Goal: Information Seeking & Learning: Check status

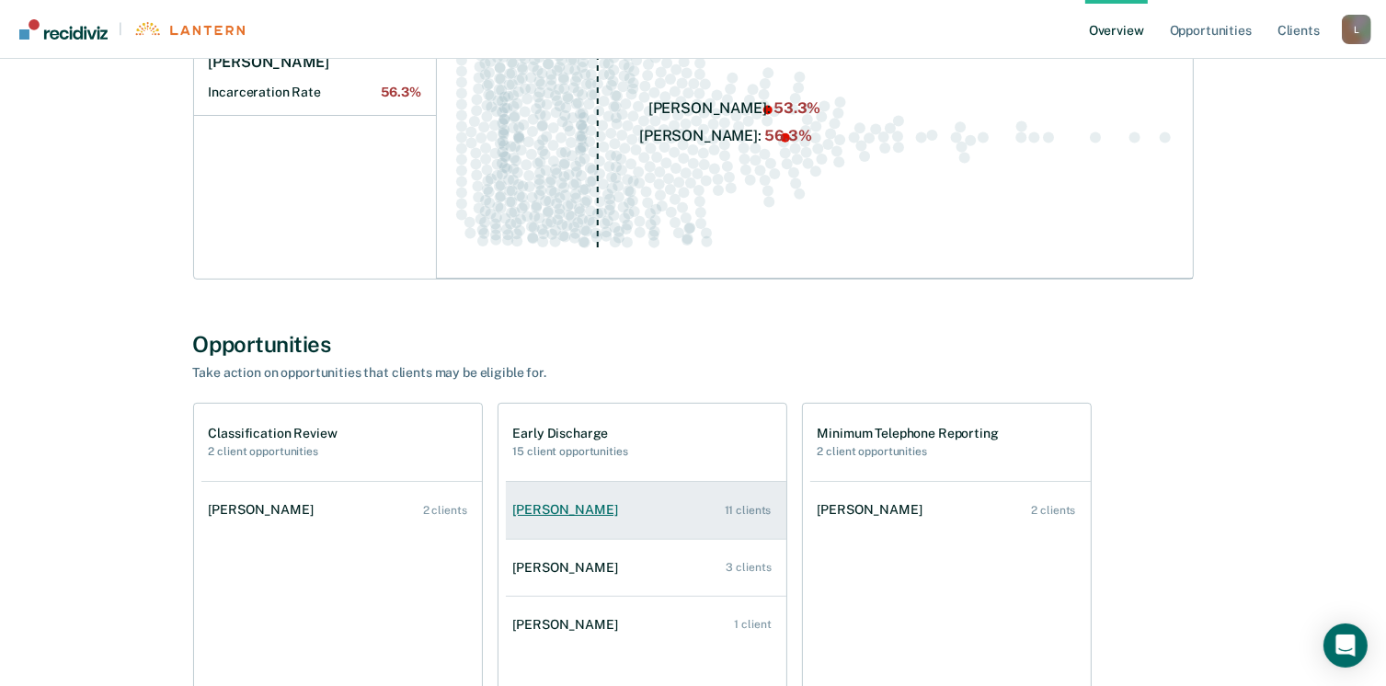
scroll to position [368, 0]
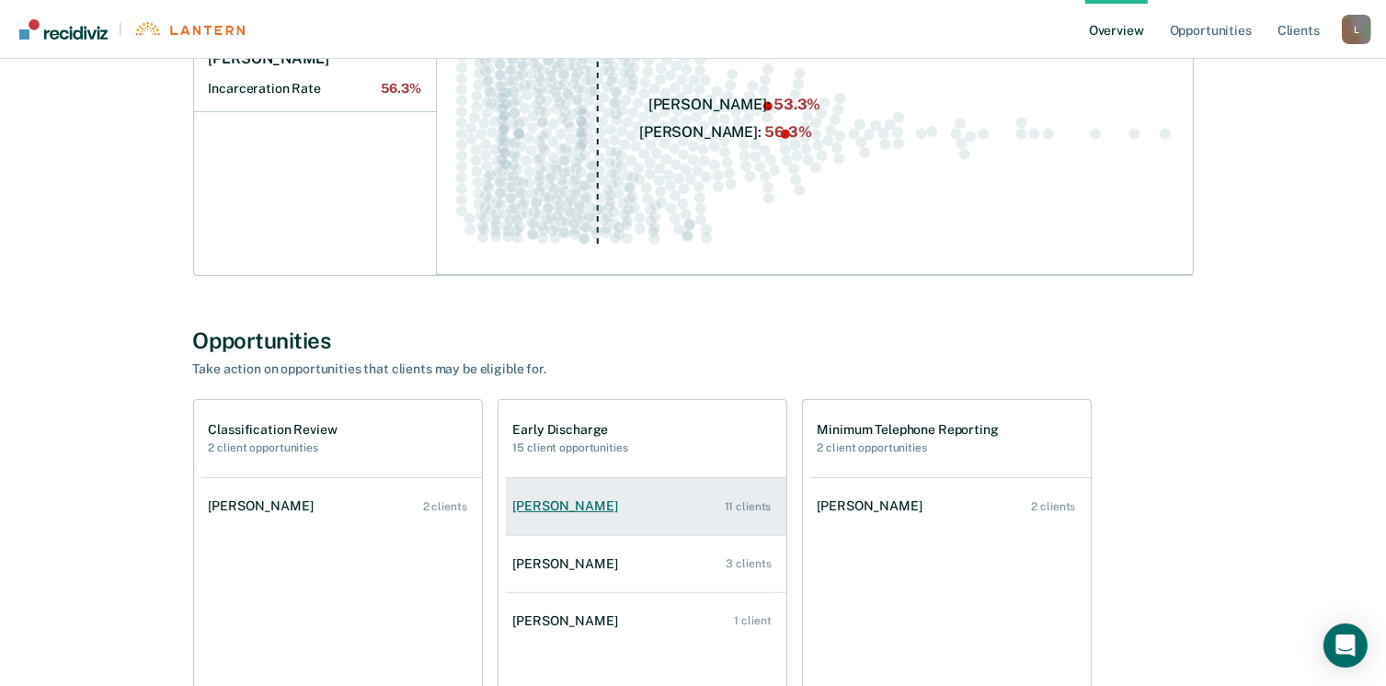
click at [591, 511] on div "[PERSON_NAME]" at bounding box center [569, 507] width 112 height 16
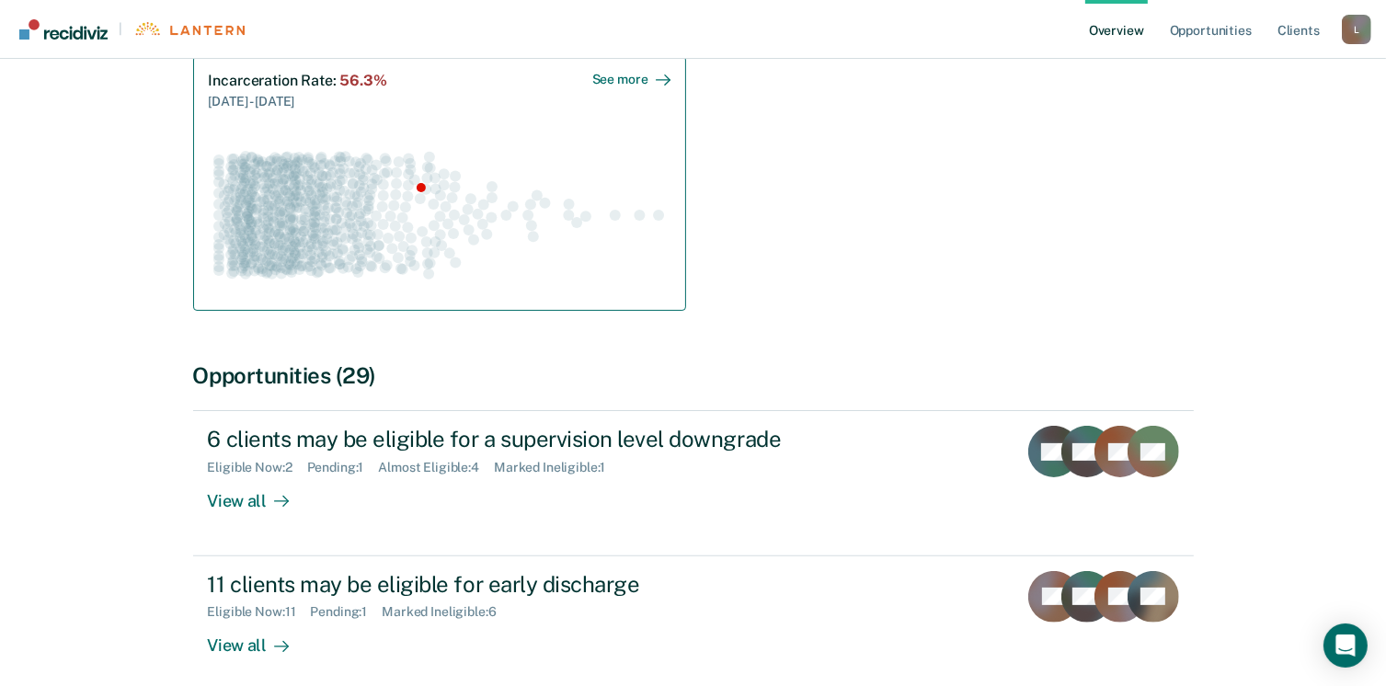
scroll to position [368, 0]
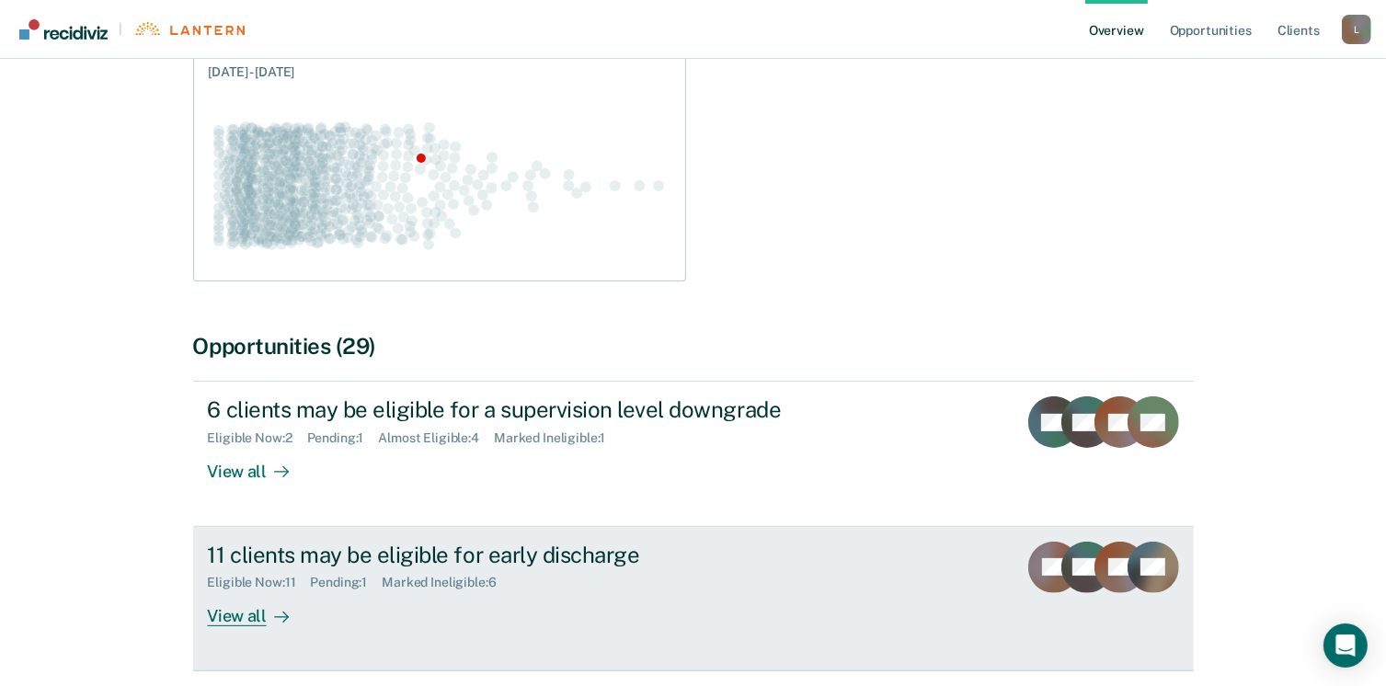
click at [236, 614] on div "View all" at bounding box center [259, 609] width 103 height 36
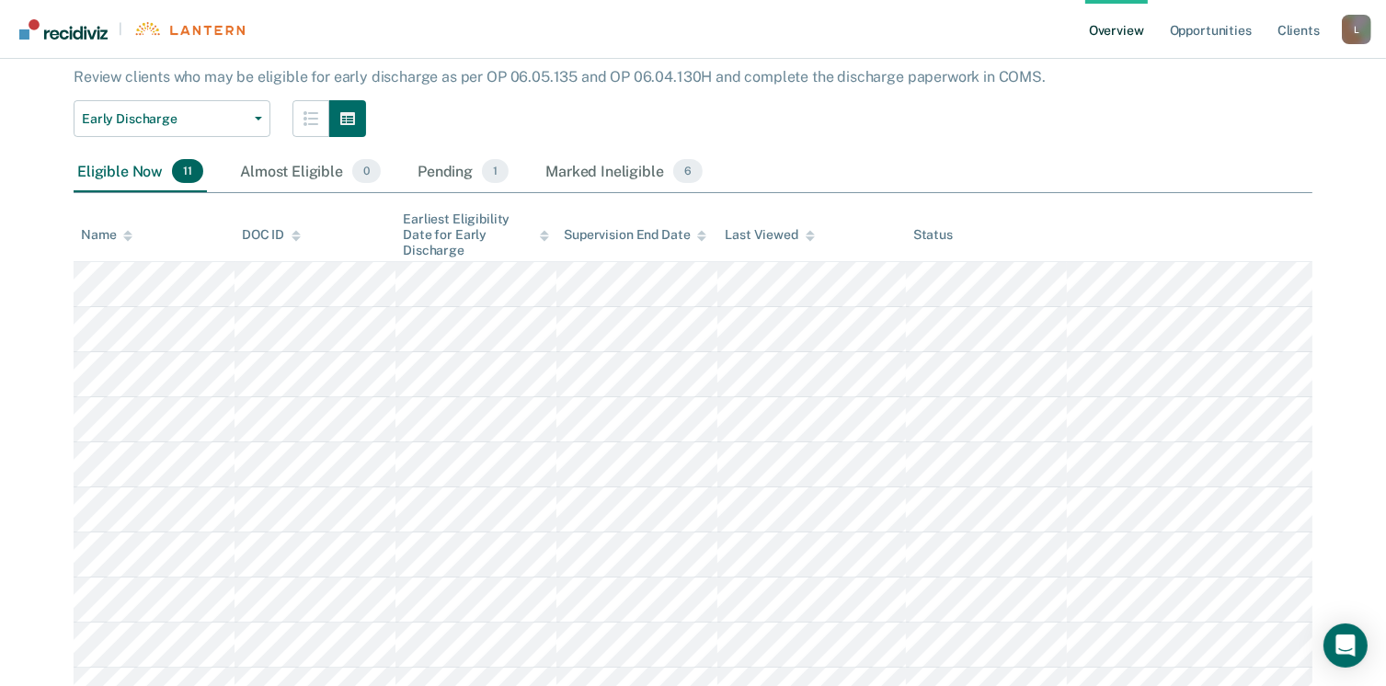
scroll to position [276, 0]
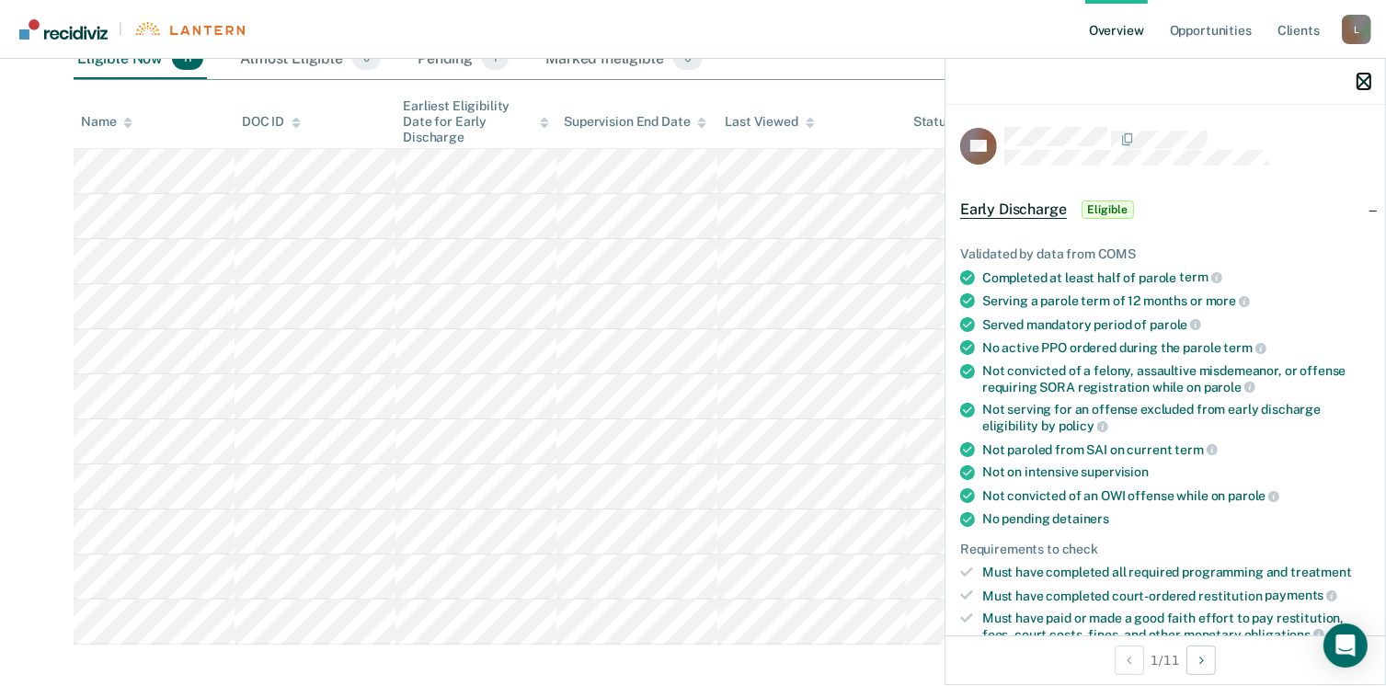
click at [1365, 77] on icon "button" at bounding box center [1364, 81] width 13 height 13
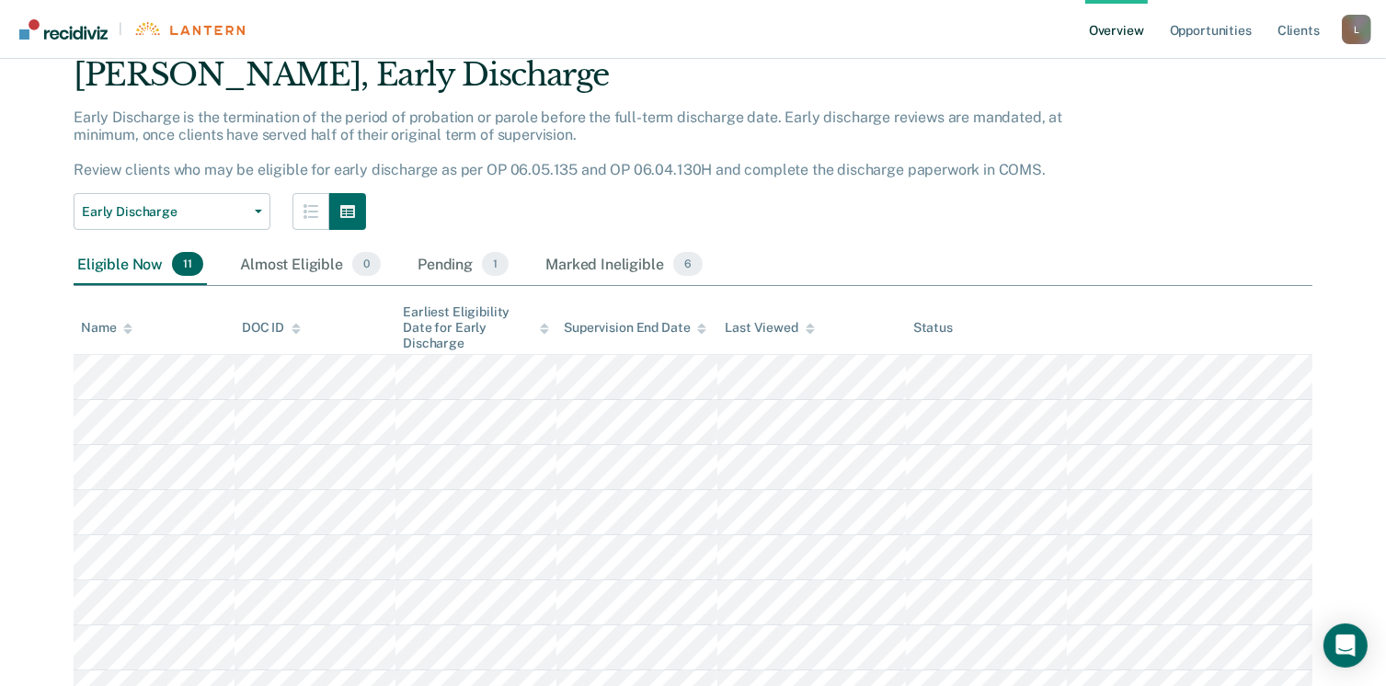
scroll to position [0, 0]
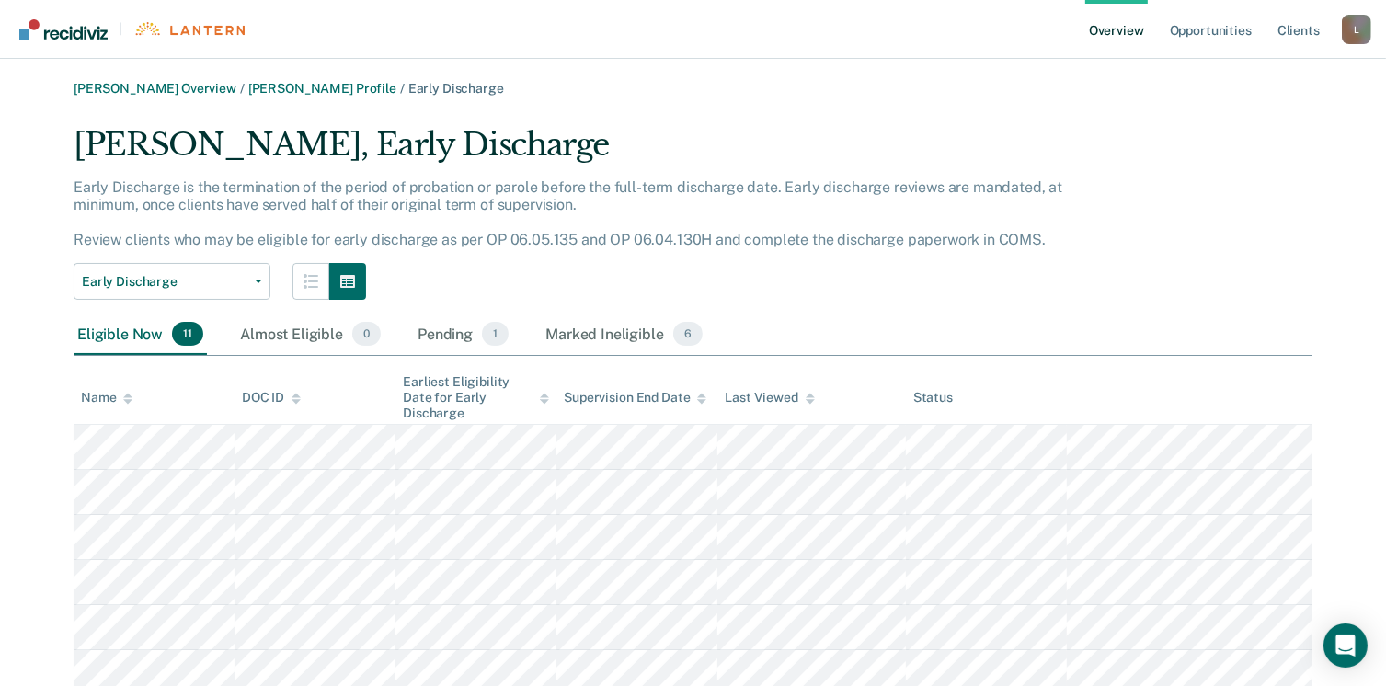
click at [896, 122] on div "Sarah C Lafleche Overview / Christopher Deschamps Profile / Early Discharge Chr…" at bounding box center [693, 501] width 1342 height 840
